Goal: Task Accomplishment & Management: Use online tool/utility

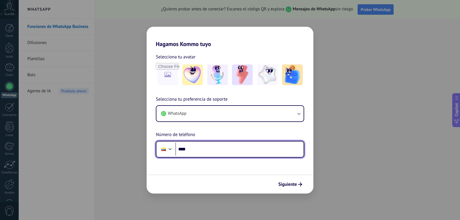
click at [228, 154] on input "****" at bounding box center [239, 148] width 128 height 13
type input "**********"
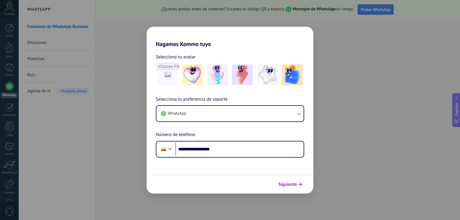
click at [298, 186] on button "Siguiente" at bounding box center [289, 184] width 29 height 10
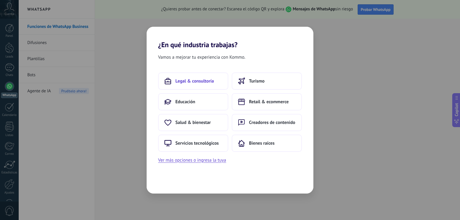
click at [195, 78] on span "Legal & consultoría" at bounding box center [194, 81] width 38 height 6
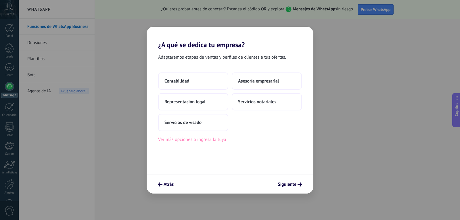
click at [195, 140] on button "Ver más opciones o ingresa la tuya" at bounding box center [192, 139] width 68 height 7
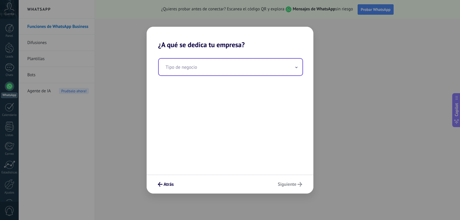
click at [225, 70] on input "text" at bounding box center [231, 67] width 144 height 17
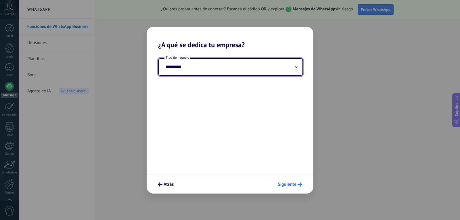
type input "*********"
click at [289, 182] on span "Siguiente" at bounding box center [286, 184] width 19 height 4
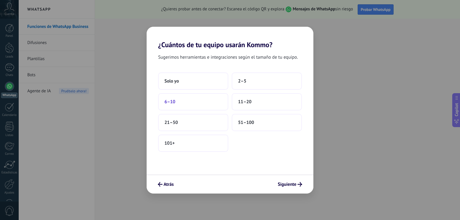
click at [170, 102] on span "6–10" at bounding box center [169, 102] width 11 height 6
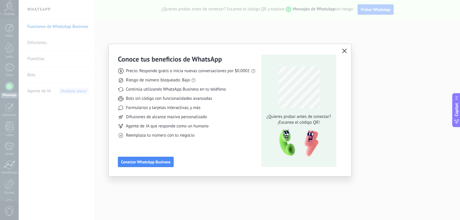
click at [342, 49] on icon "button" at bounding box center [344, 51] width 5 height 5
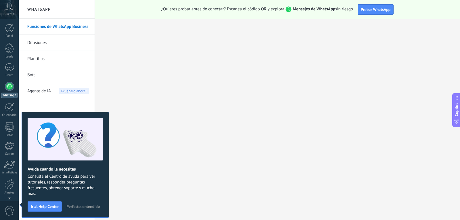
click at [39, 58] on link "Plantillas" at bounding box center [57, 59] width 61 height 16
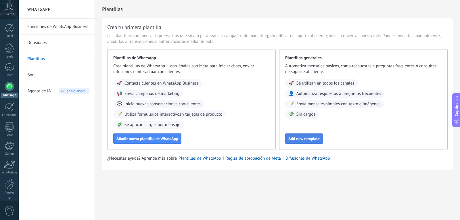
click at [307, 138] on span "Add new template" at bounding box center [303, 138] width 31 height 4
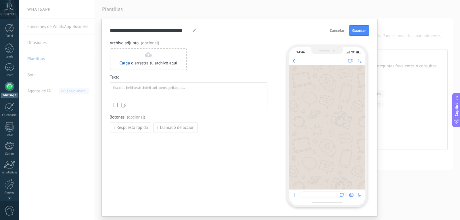
click at [334, 32] on span "Cancelar" at bounding box center [336, 30] width 15 height 4
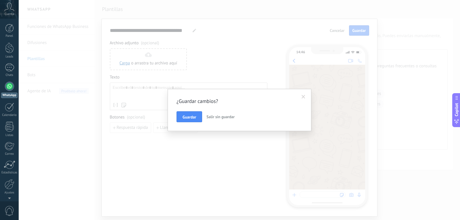
click at [217, 117] on span "Salir sin guardar" at bounding box center [220, 116] width 28 height 5
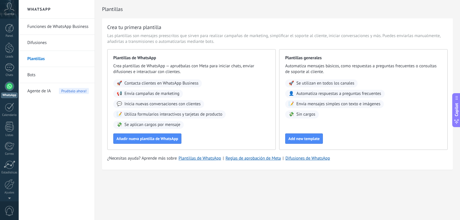
click at [40, 43] on link "Difusiones" at bounding box center [57, 43] width 61 height 16
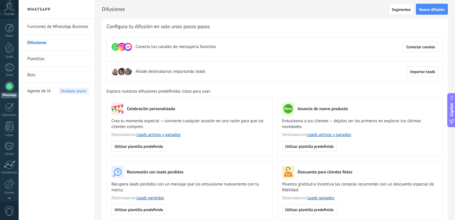
click at [31, 71] on link "Bots" at bounding box center [57, 75] width 61 height 16
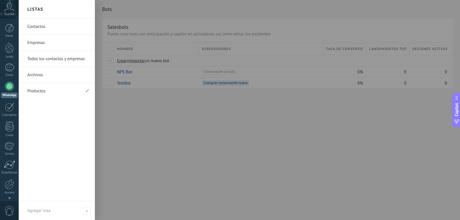
click at [43, 89] on link "Productos" at bounding box center [53, 91] width 53 height 16
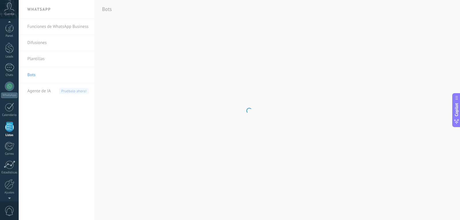
scroll to position [15, 0]
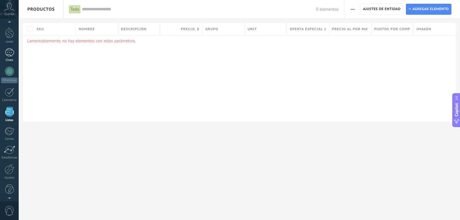
click at [10, 53] on div at bounding box center [9, 52] width 9 height 8
